Goal: Navigation & Orientation: Understand site structure

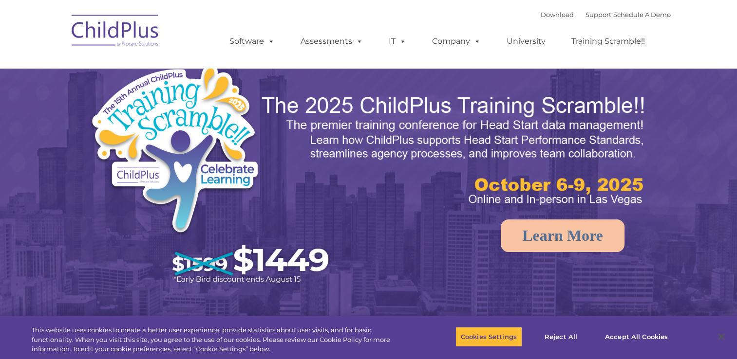
select select "MEDIUM"
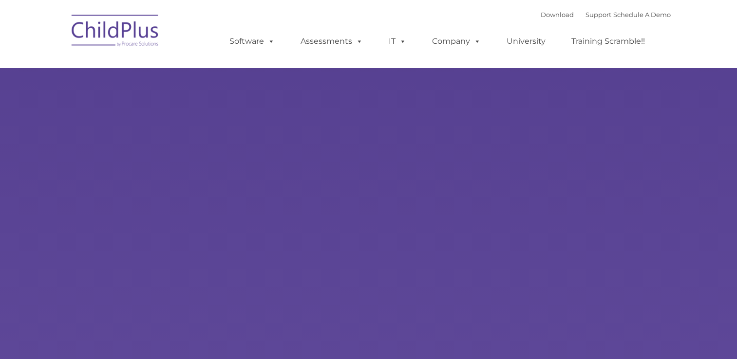
type input ""
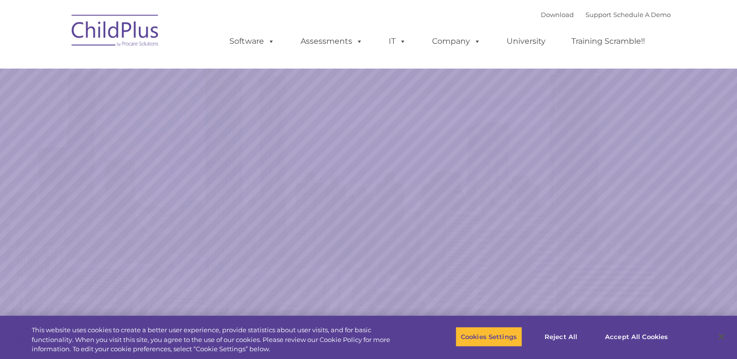
select select "MEDIUM"
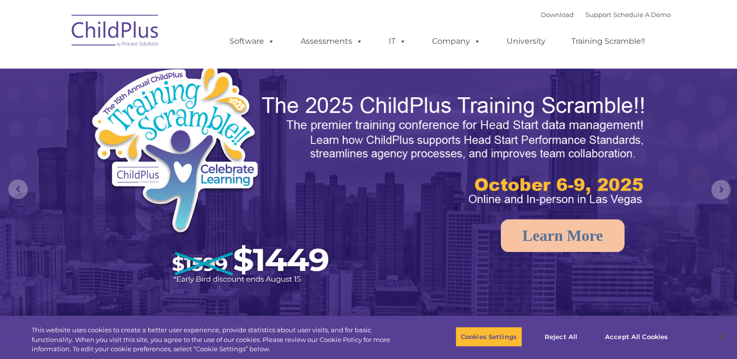
click at [145, 37] on img at bounding box center [115, 32] width 97 height 49
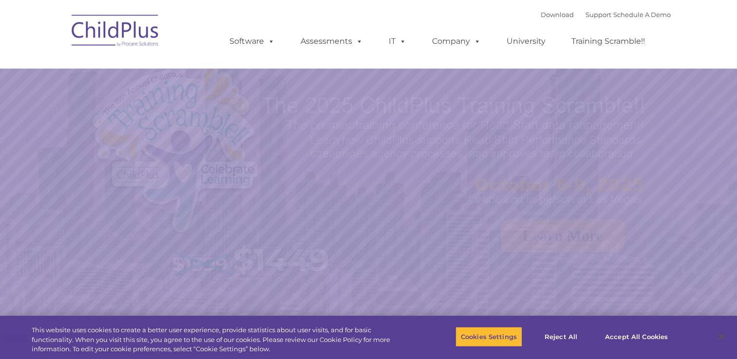
select select "MEDIUM"
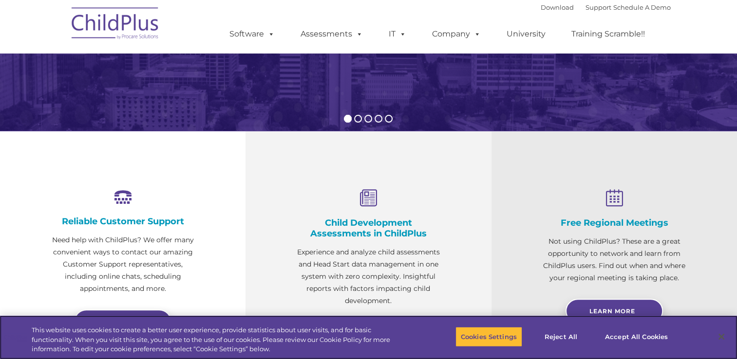
scroll to position [286, 0]
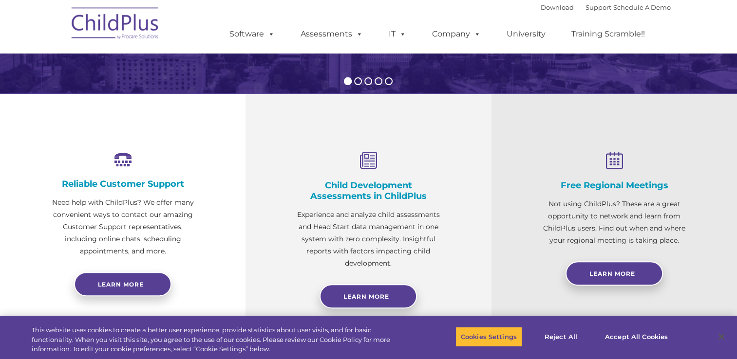
click at [459, 45] on ul "Software ChildPlus: The original and most widely-used Head Start data managemen…" at bounding box center [440, 34] width 461 height 39
click at [457, 33] on link "Company" at bounding box center [456, 33] width 68 height 19
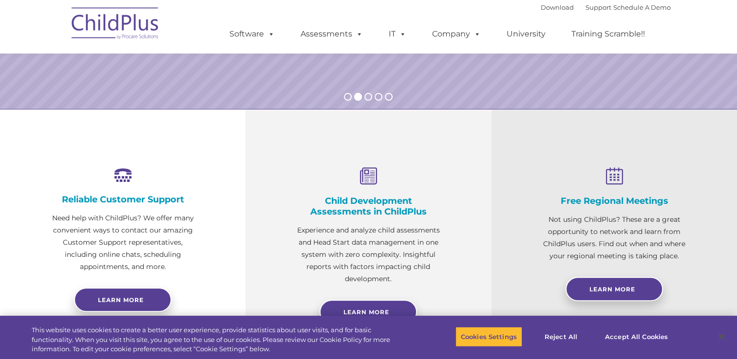
scroll to position [260, 0]
